Goal: Use online tool/utility: Utilize a website feature to perform a specific function

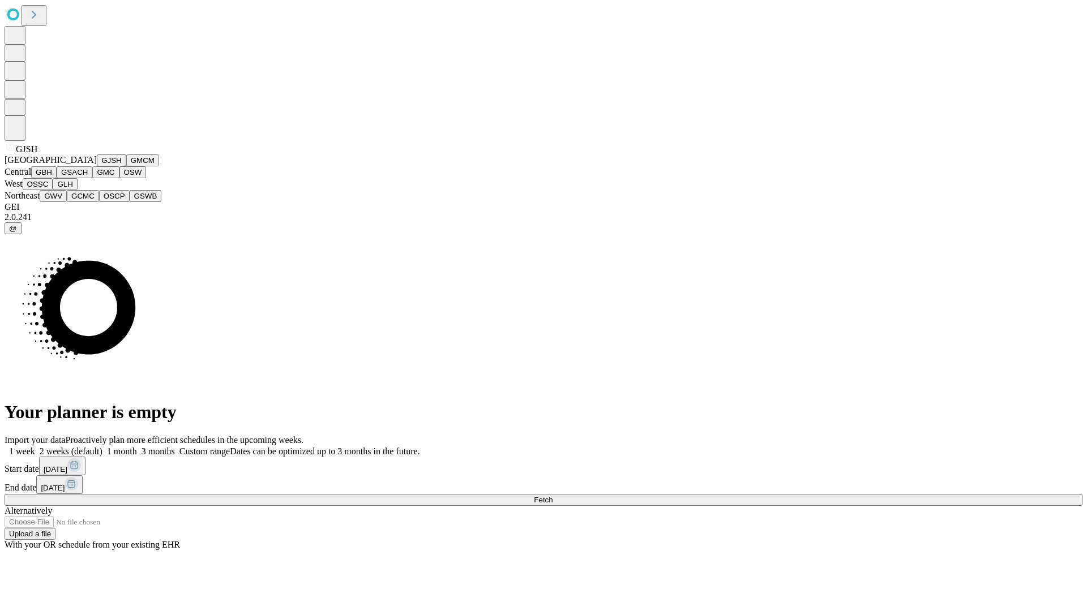
click at [97, 166] on button "GJSH" at bounding box center [111, 161] width 29 height 12
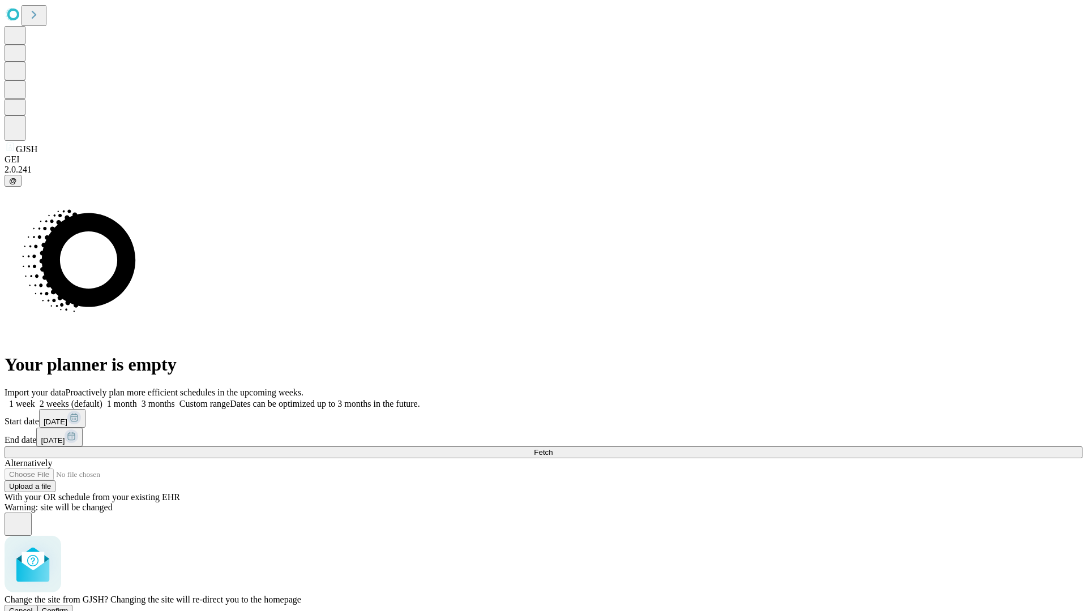
click at [68, 607] on span "Confirm" at bounding box center [55, 611] width 27 height 8
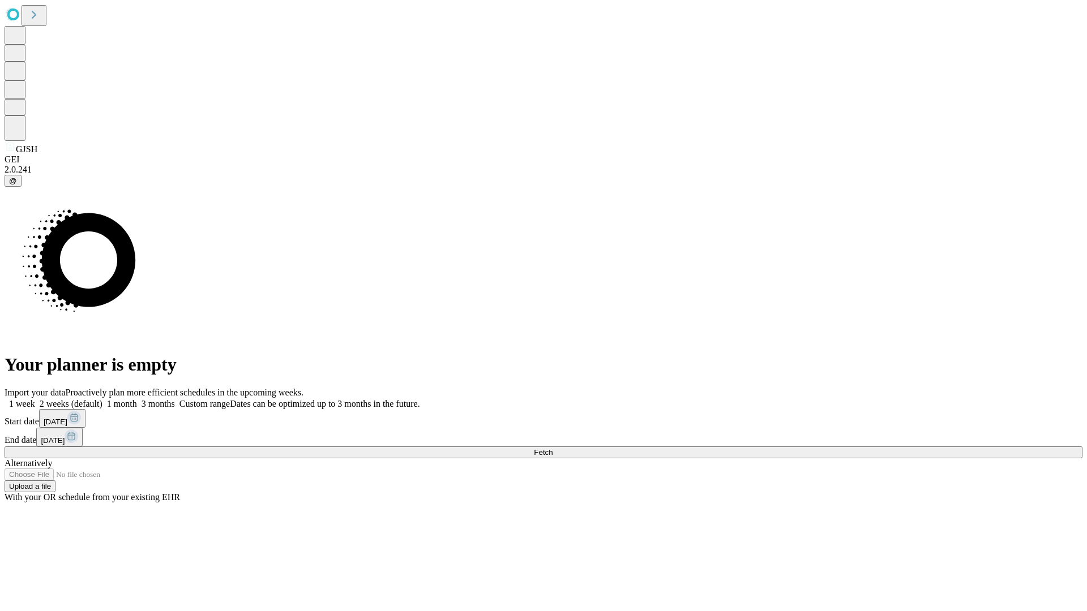
click at [102, 399] on label "2 weeks (default)" at bounding box center [68, 404] width 67 height 10
click at [552, 448] on span "Fetch" at bounding box center [543, 452] width 19 height 8
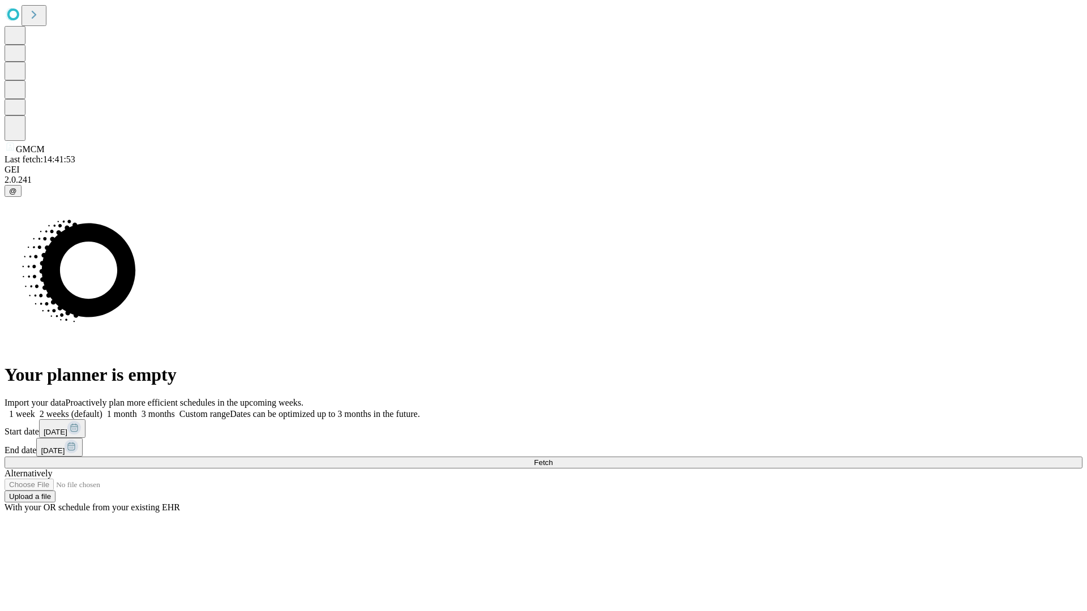
click at [102, 409] on label "2 weeks (default)" at bounding box center [68, 414] width 67 height 10
click at [552, 458] on span "Fetch" at bounding box center [543, 462] width 19 height 8
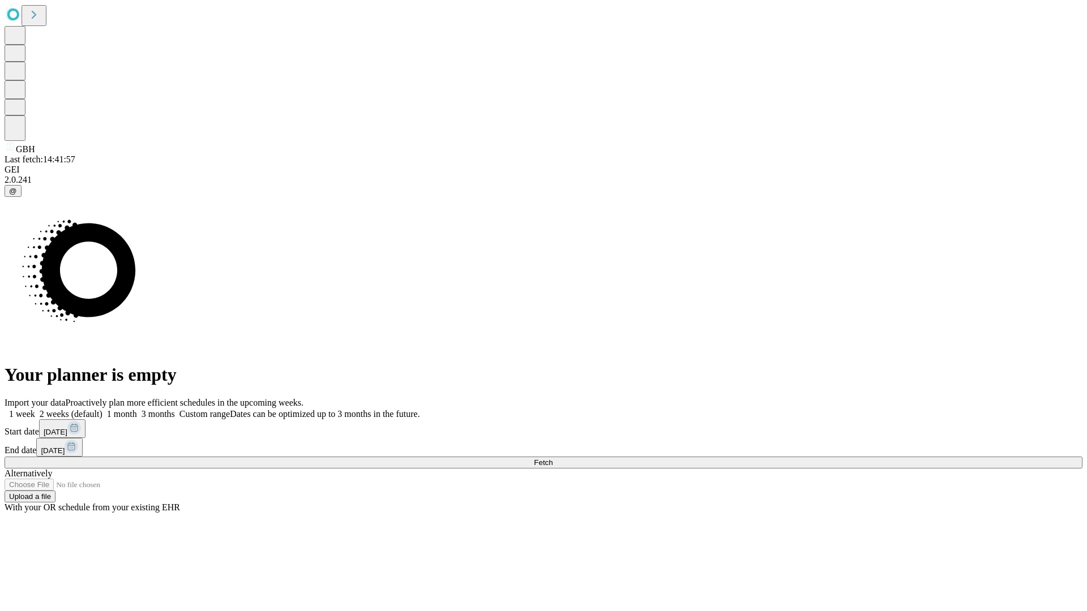
click at [102, 409] on label "2 weeks (default)" at bounding box center [68, 414] width 67 height 10
click at [552, 458] on span "Fetch" at bounding box center [543, 462] width 19 height 8
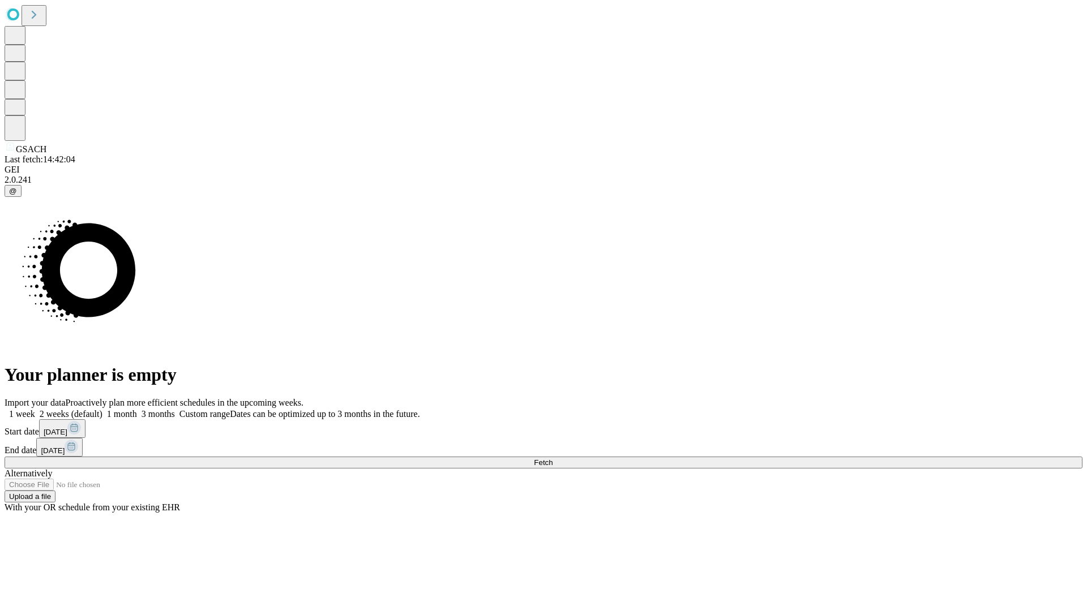
click at [102, 409] on label "2 weeks (default)" at bounding box center [68, 414] width 67 height 10
click at [552, 458] on span "Fetch" at bounding box center [543, 462] width 19 height 8
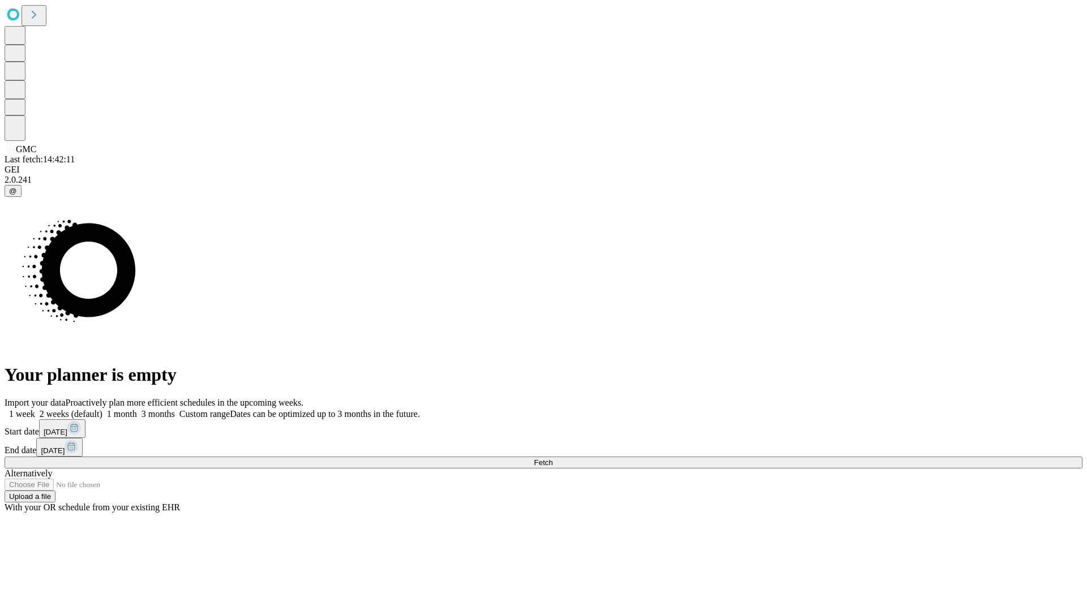
click at [552, 458] on span "Fetch" at bounding box center [543, 462] width 19 height 8
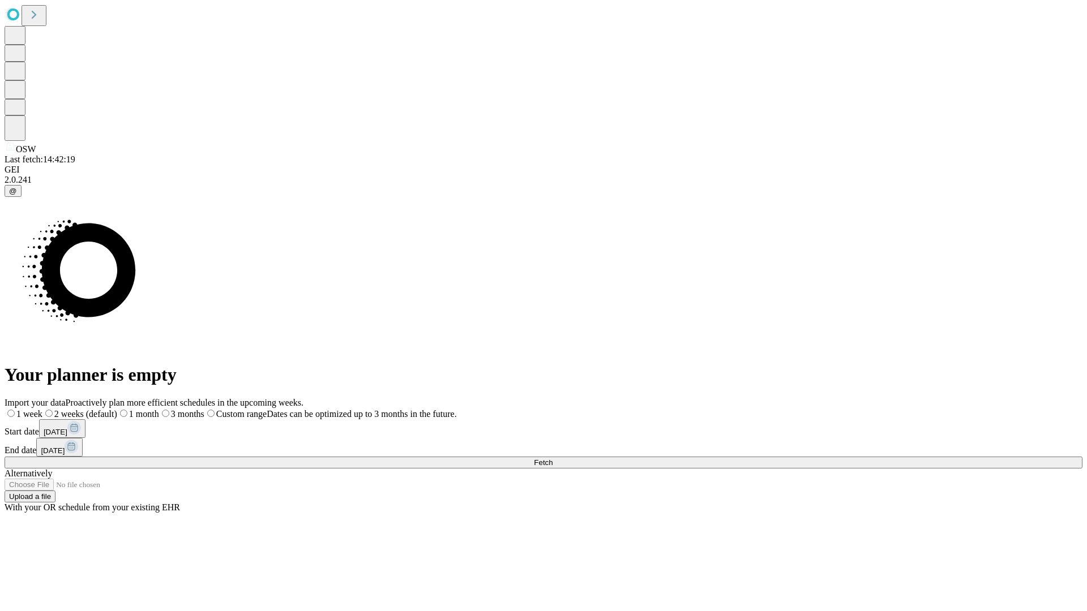
click at [552, 458] on span "Fetch" at bounding box center [543, 462] width 19 height 8
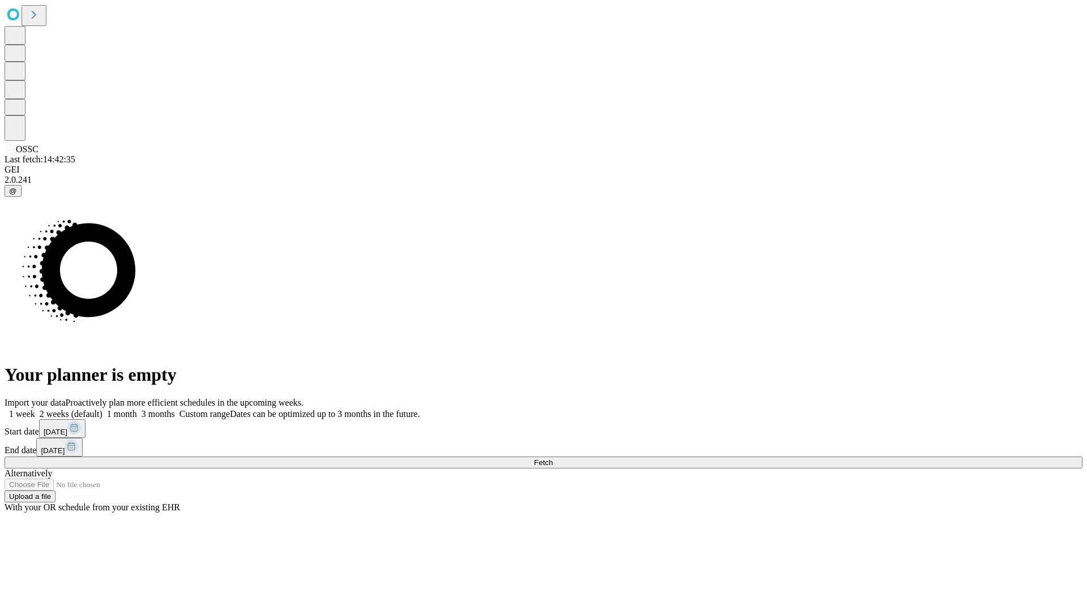
click at [102, 409] on label "2 weeks (default)" at bounding box center [68, 414] width 67 height 10
click at [552, 458] on span "Fetch" at bounding box center [543, 462] width 19 height 8
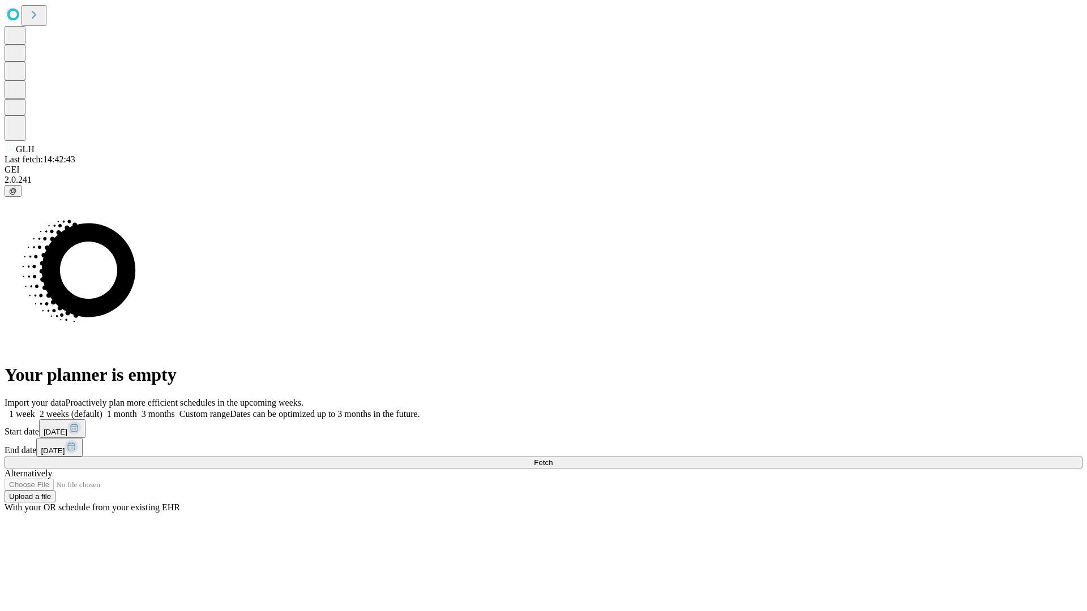
click at [102, 409] on label "2 weeks (default)" at bounding box center [68, 414] width 67 height 10
click at [552, 458] on span "Fetch" at bounding box center [543, 462] width 19 height 8
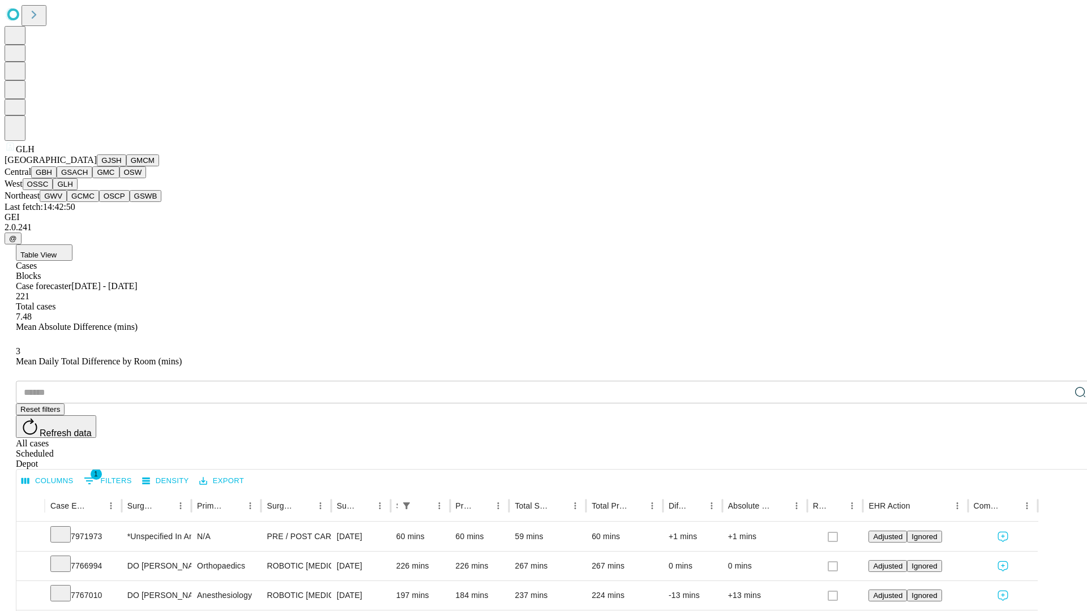
click at [67, 202] on button "GWV" at bounding box center [53, 196] width 27 height 12
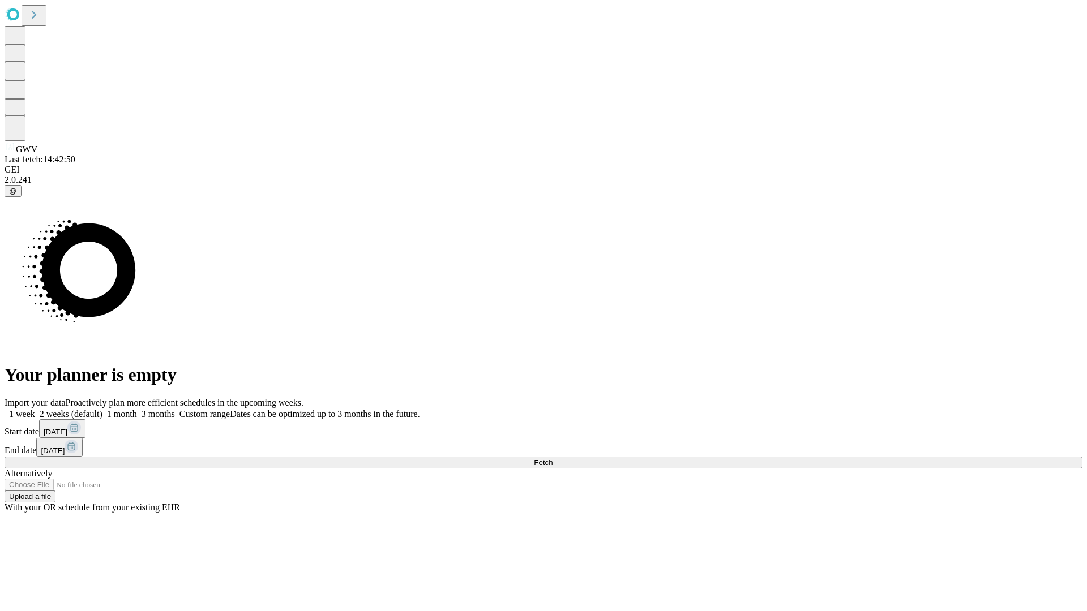
click at [102, 409] on label "2 weeks (default)" at bounding box center [68, 414] width 67 height 10
click at [552, 458] on span "Fetch" at bounding box center [543, 462] width 19 height 8
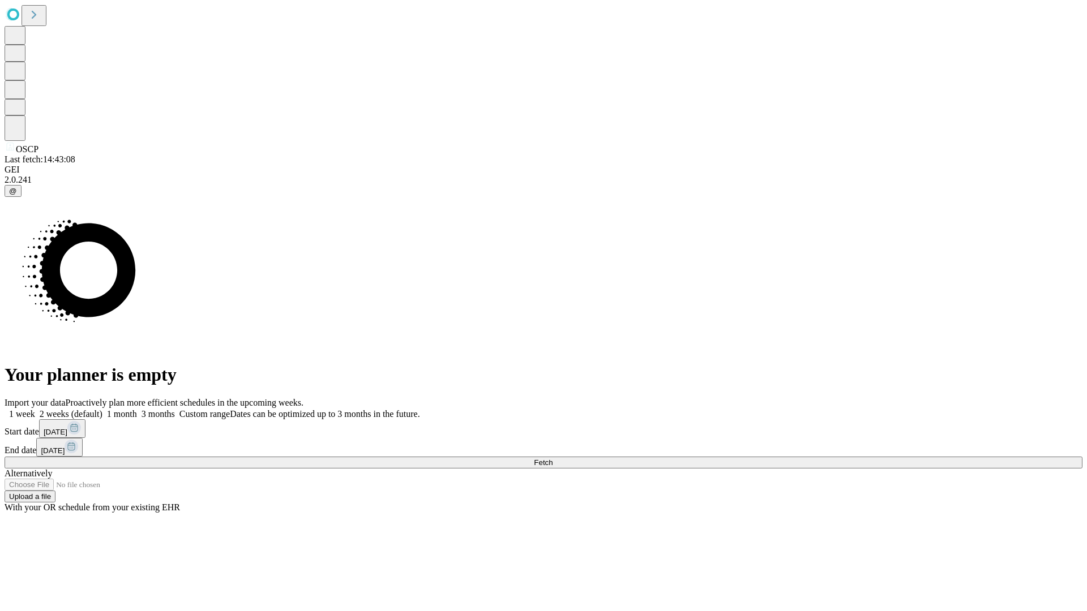
click at [102, 409] on label "2 weeks (default)" at bounding box center [68, 414] width 67 height 10
click at [552, 458] on span "Fetch" at bounding box center [543, 462] width 19 height 8
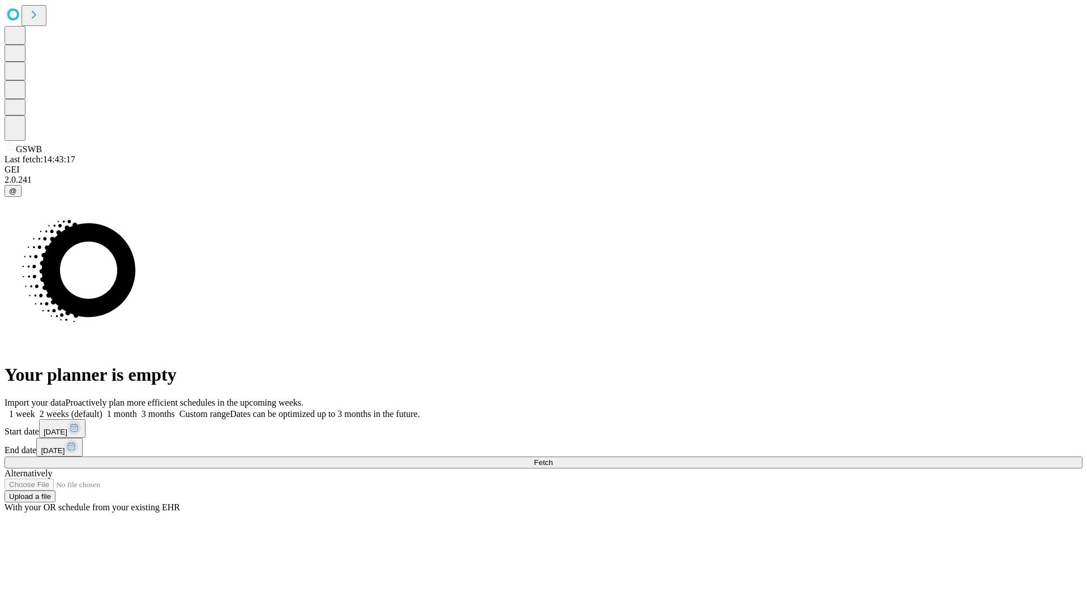
click at [102, 409] on label "2 weeks (default)" at bounding box center [68, 414] width 67 height 10
click at [552, 458] on span "Fetch" at bounding box center [543, 462] width 19 height 8
